Goal: Navigation & Orientation: Find specific page/section

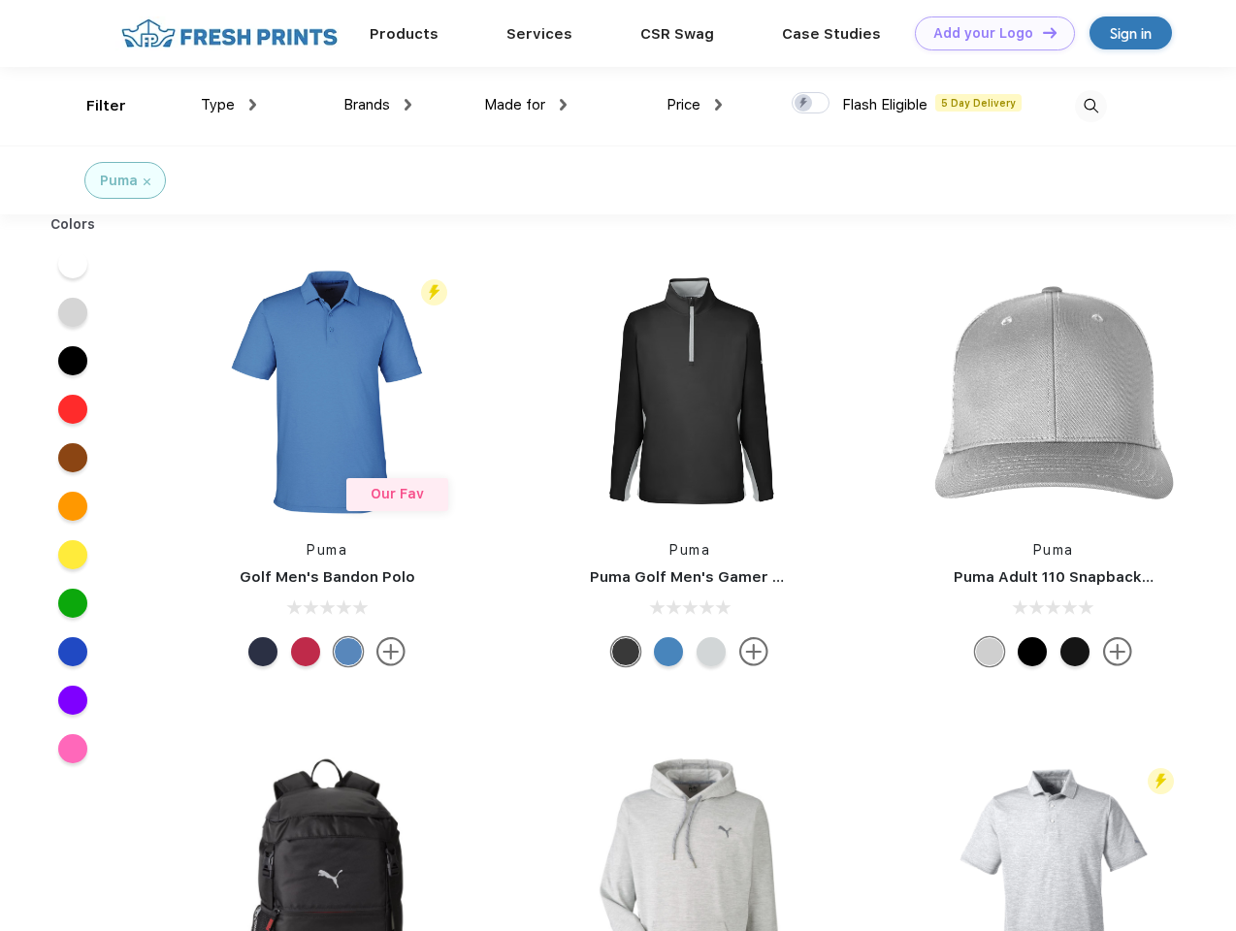
click at [988, 33] on link "Add your Logo Design Tool" at bounding box center [995, 33] width 160 height 34
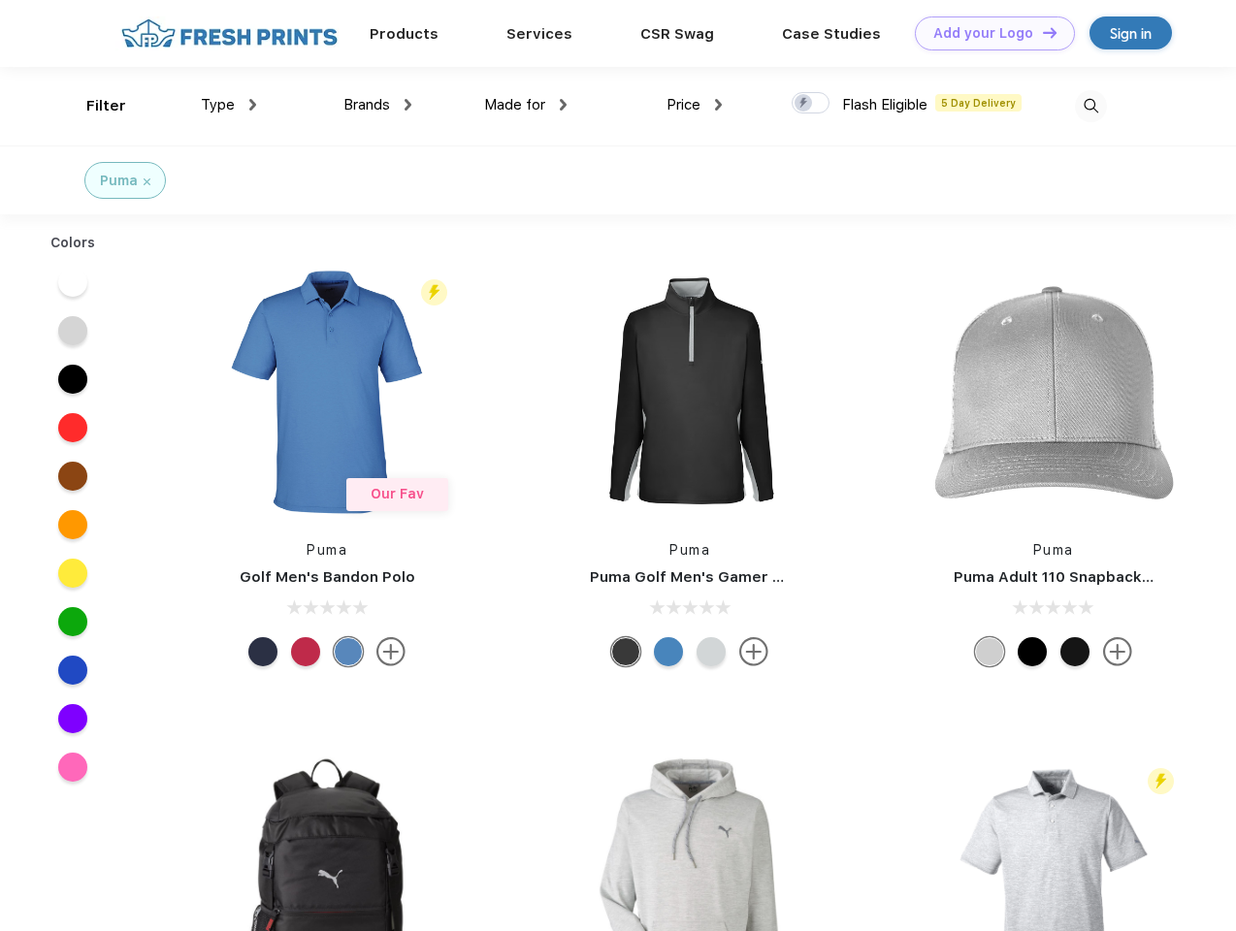
click at [0, 0] on div "Design Tool" at bounding box center [0, 0] width 0 height 0
click at [1041, 32] on link "Add your Logo Design Tool" at bounding box center [995, 33] width 160 height 34
click at [93, 106] on div "Filter" at bounding box center [106, 106] width 40 height 22
click at [229, 105] on span "Type" at bounding box center [218, 104] width 34 height 17
click at [377, 105] on span "Brands" at bounding box center [366, 104] width 47 height 17
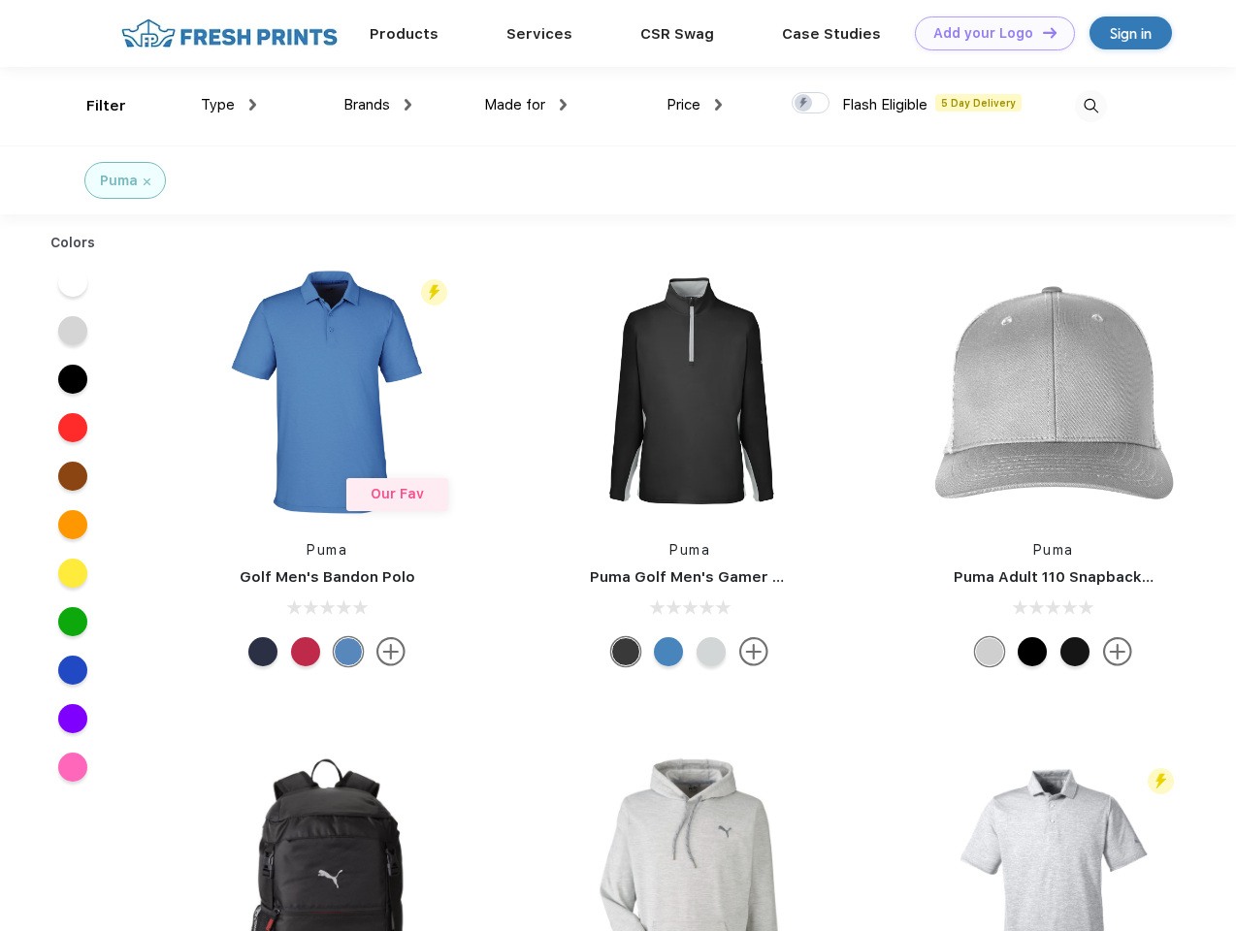
click at [526, 105] on span "Made for" at bounding box center [514, 104] width 61 height 17
click at [695, 105] on span "Price" at bounding box center [684, 104] width 34 height 17
click at [811, 104] on div at bounding box center [811, 102] width 38 height 21
click at [804, 104] on input "checkbox" at bounding box center [798, 97] width 13 height 13
click at [1091, 106] on img at bounding box center [1091, 106] width 32 height 32
